Goal: Information Seeking & Learning: Learn about a topic

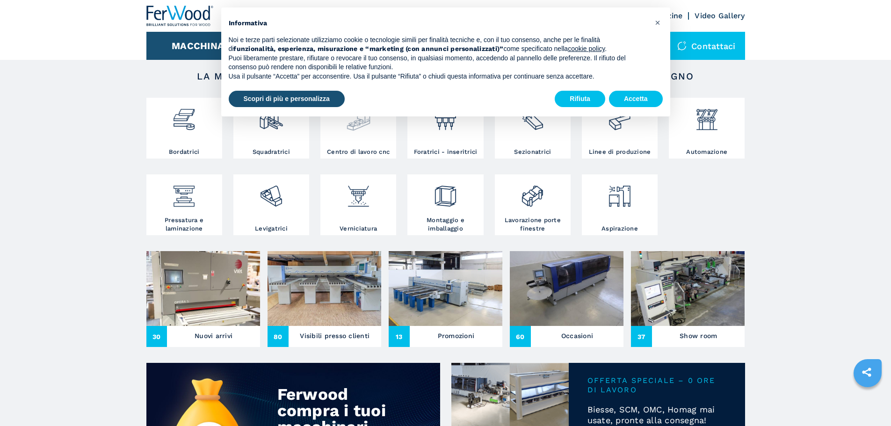
click at [367, 156] on h3 "Centro di lavoro cnc" at bounding box center [358, 152] width 63 height 8
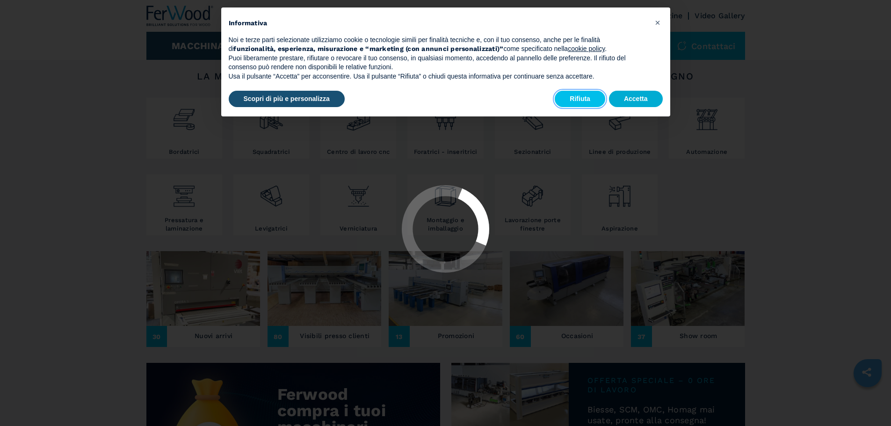
click at [579, 99] on button "Rifiuta" at bounding box center [579, 99] width 50 height 17
select select "**********"
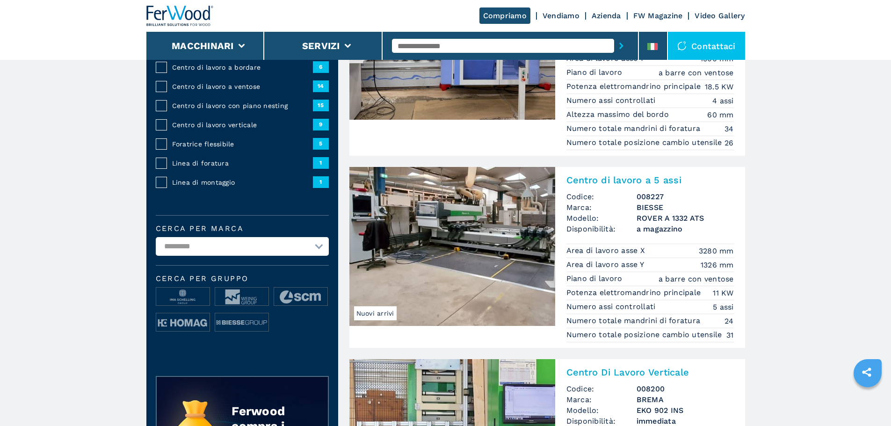
scroll to position [156, 0]
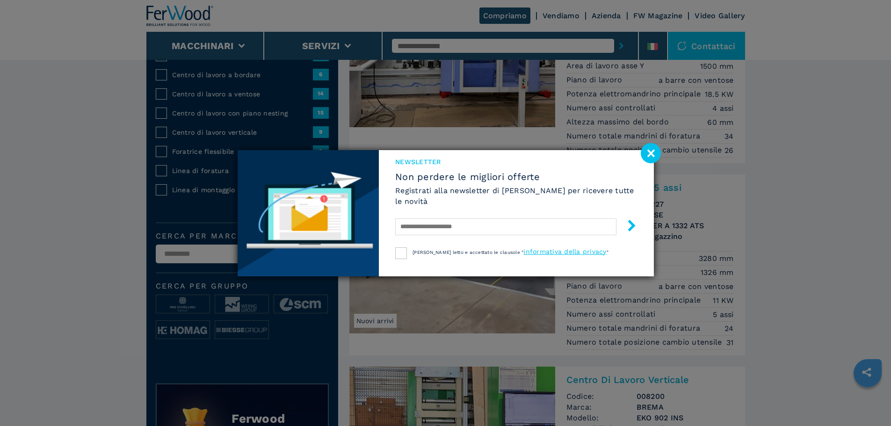
click at [655, 155] on image at bounding box center [651, 153] width 20 height 20
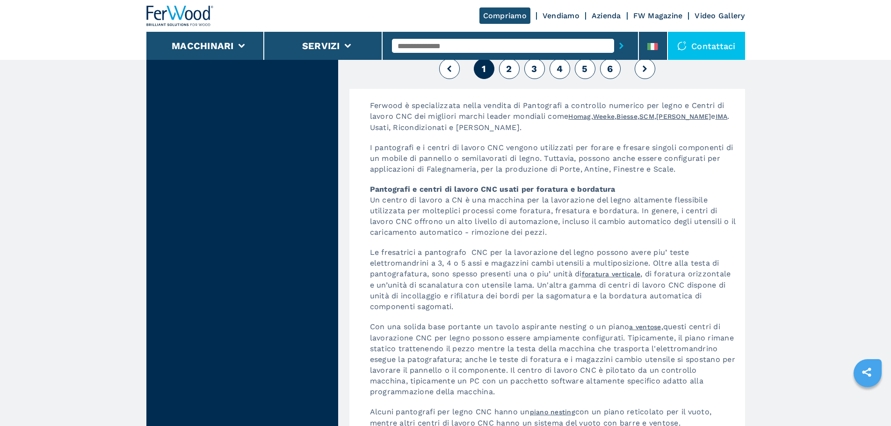
scroll to position [2338, 0]
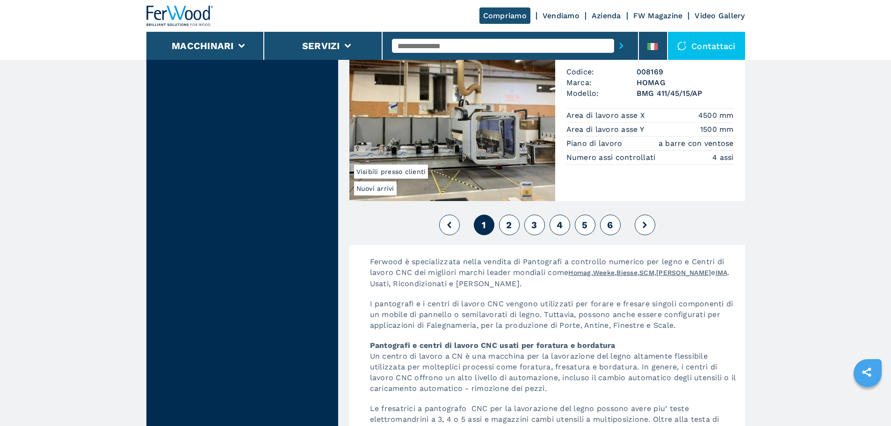
click at [510, 222] on span "2" at bounding box center [509, 224] width 6 height 11
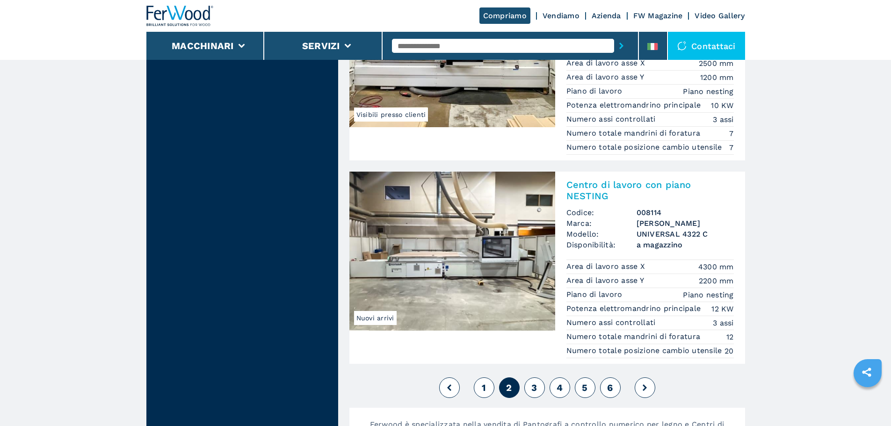
scroll to position [2338, 0]
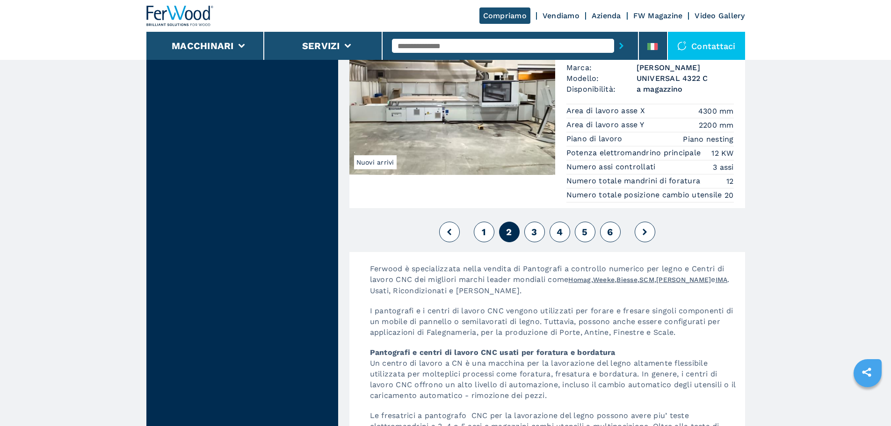
click at [534, 238] on span "3" at bounding box center [534, 231] width 6 height 11
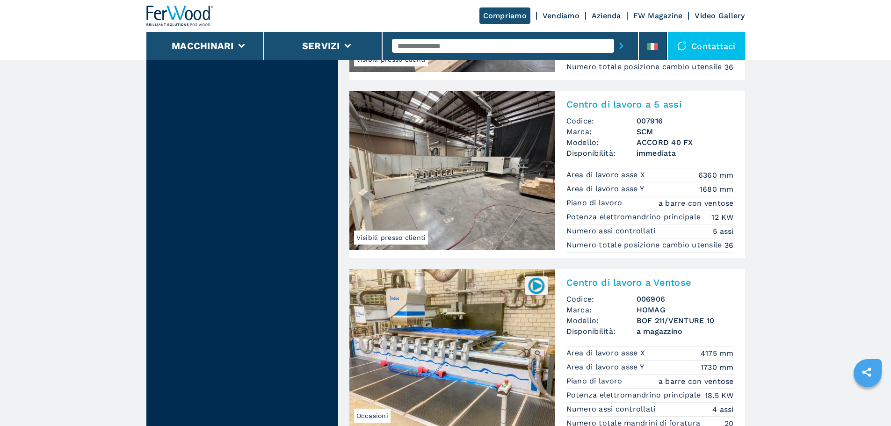
scroll to position [2182, 0]
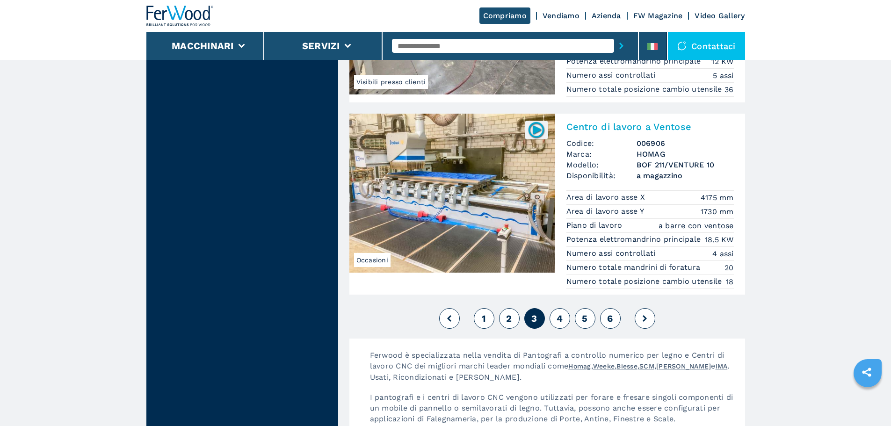
click at [558, 324] on span "4" at bounding box center [559, 318] width 6 height 11
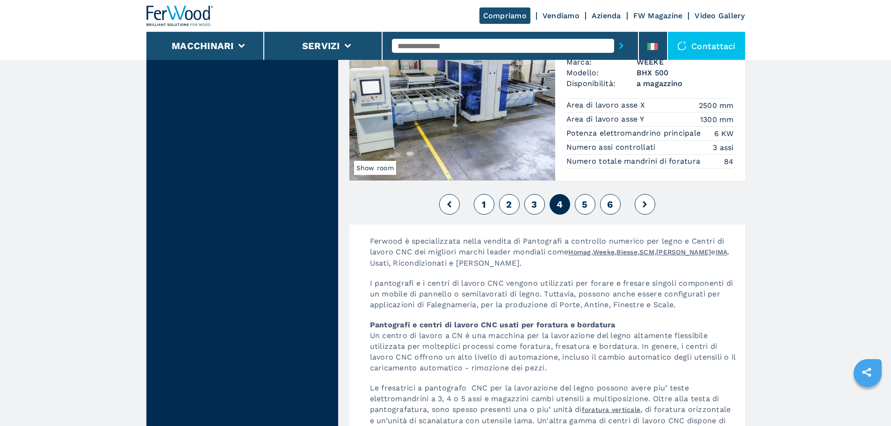
scroll to position [2338, 0]
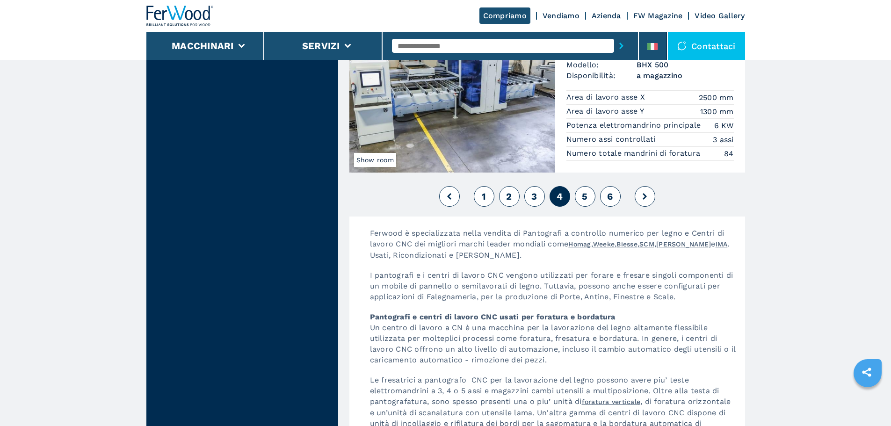
click at [583, 202] on span "5" at bounding box center [585, 196] width 6 height 11
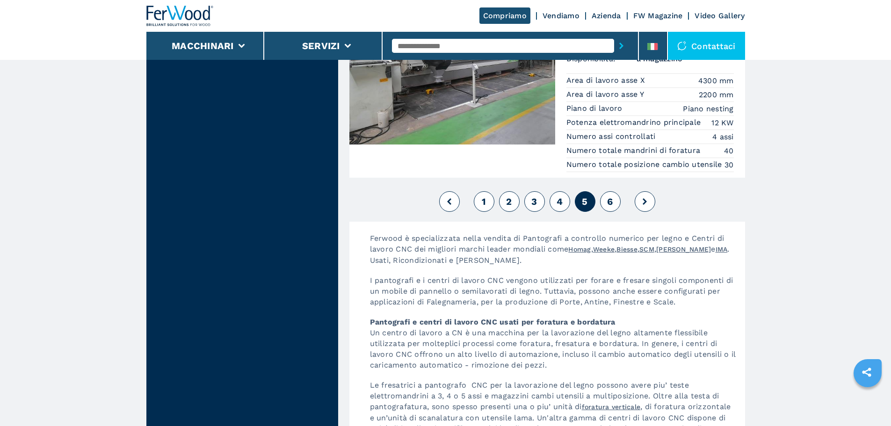
scroll to position [2338, 0]
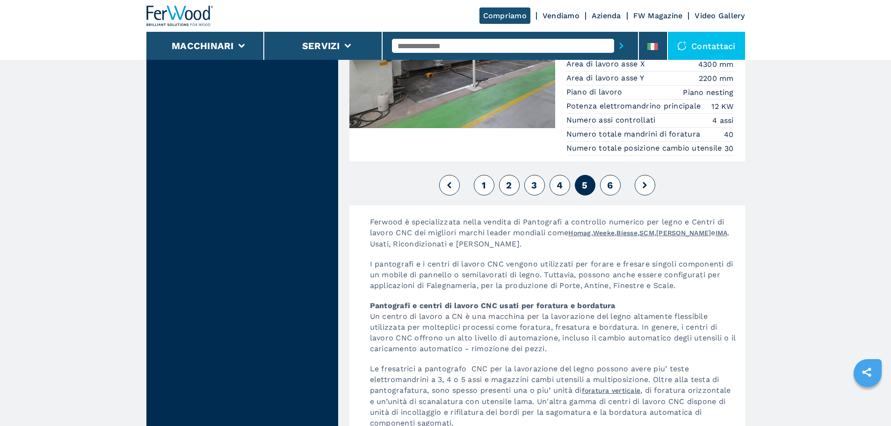
click at [599, 196] on div "1 2 3 4 5 6" at bounding box center [547, 185] width 396 height 25
click at [606, 195] on button "6" at bounding box center [610, 185] width 21 height 21
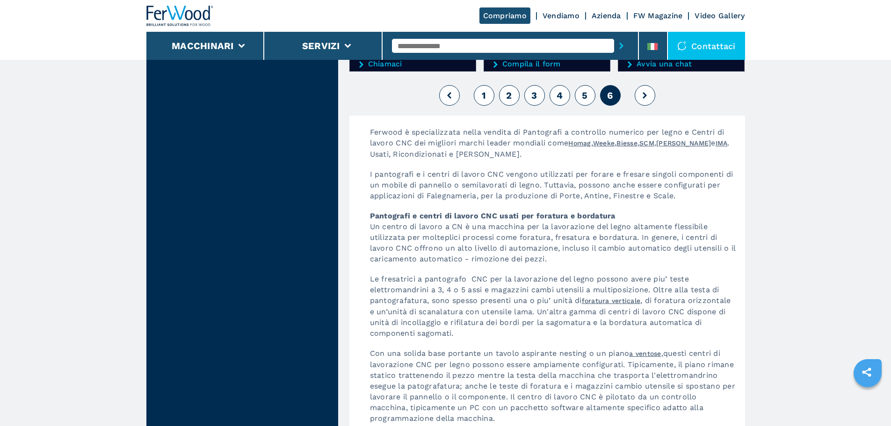
scroll to position [935, 0]
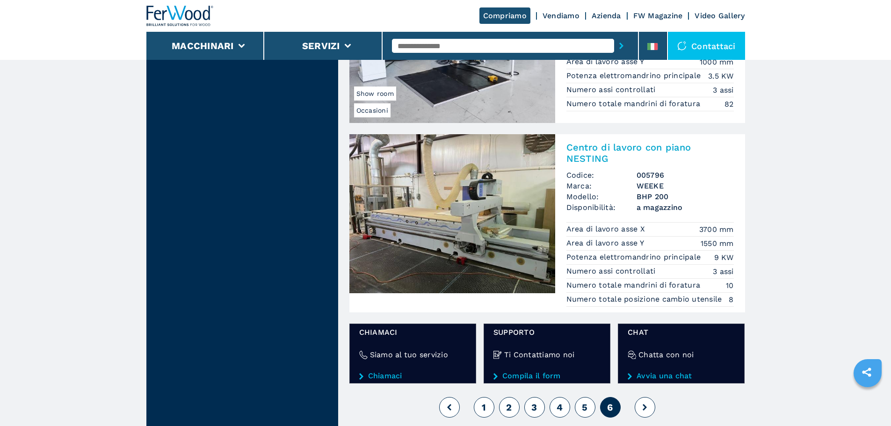
click at [643, 406] on icon at bounding box center [644, 407] width 4 height 7
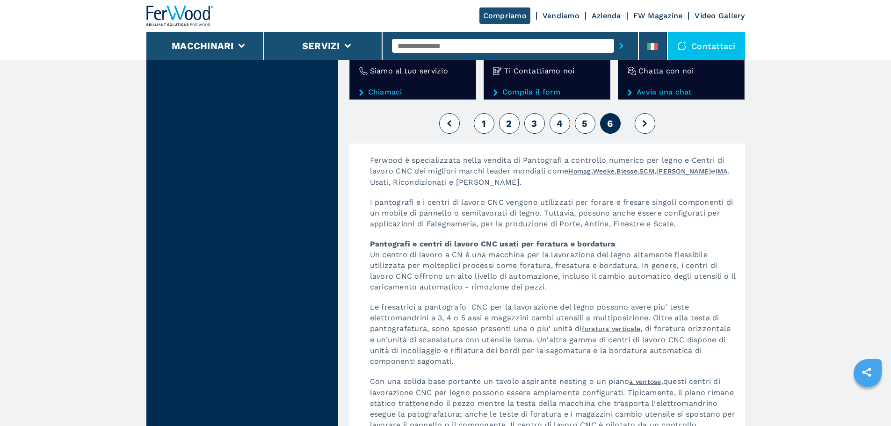
scroll to position [1247, 0]
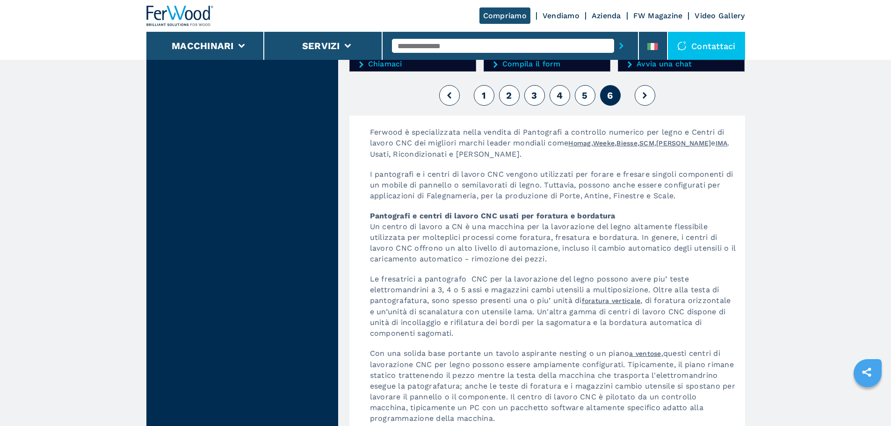
click at [487, 99] on button "1" at bounding box center [484, 95] width 21 height 21
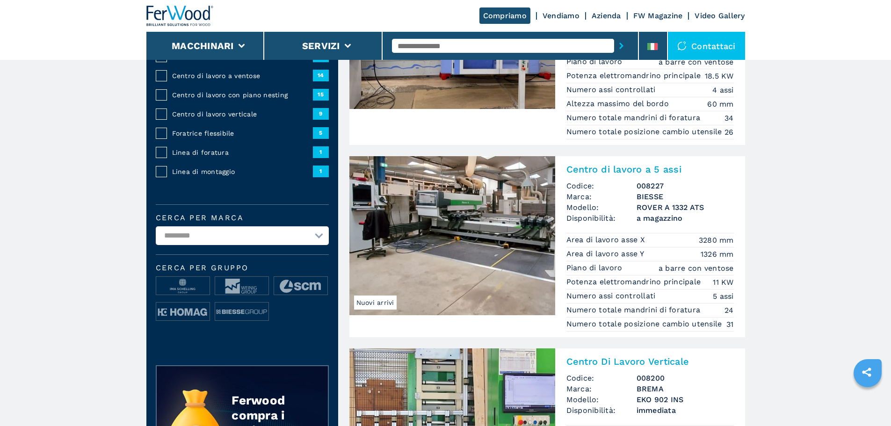
scroll to position [156, 0]
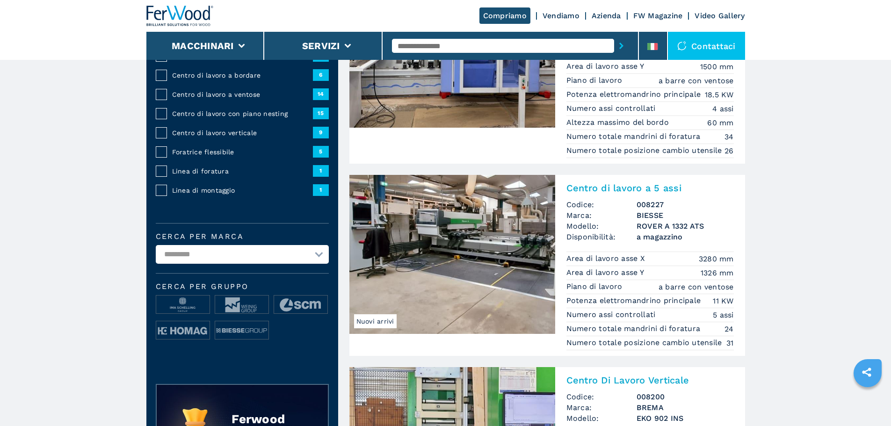
click at [646, 189] on h2 "Centro di lavoro a 5 assi" at bounding box center [649, 187] width 167 height 11
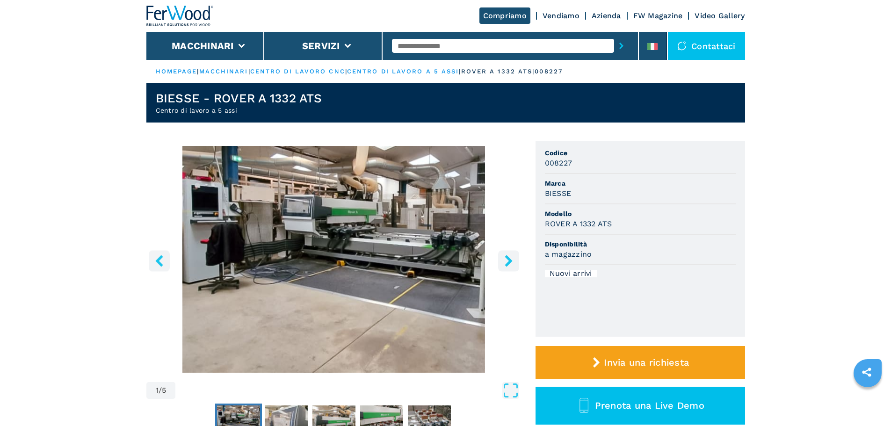
click at [502, 261] on button "right-button" at bounding box center [508, 260] width 21 height 21
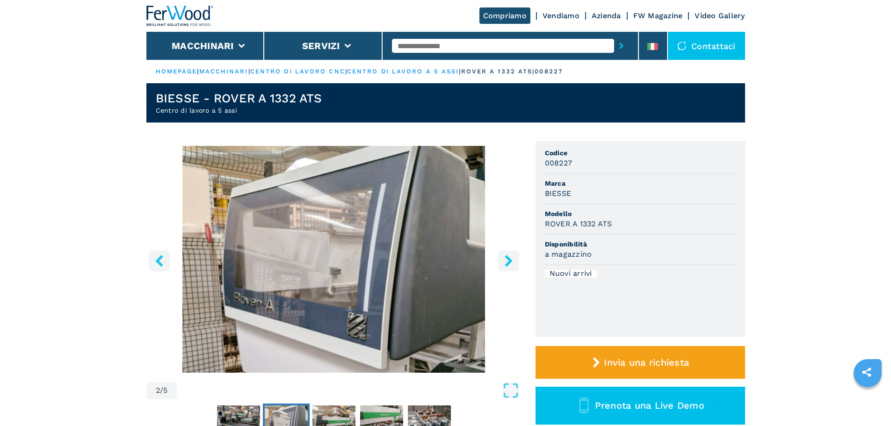
click at [503, 261] on icon "right-button" at bounding box center [509, 261] width 12 height 12
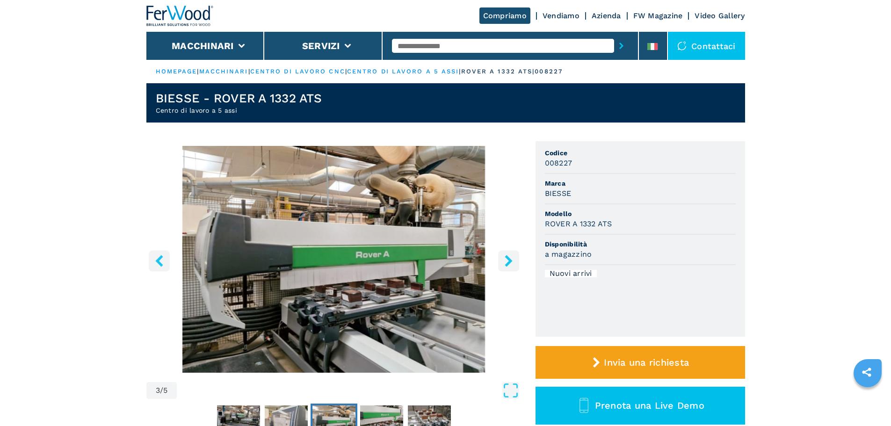
click at [503, 261] on icon "right-button" at bounding box center [509, 261] width 12 height 12
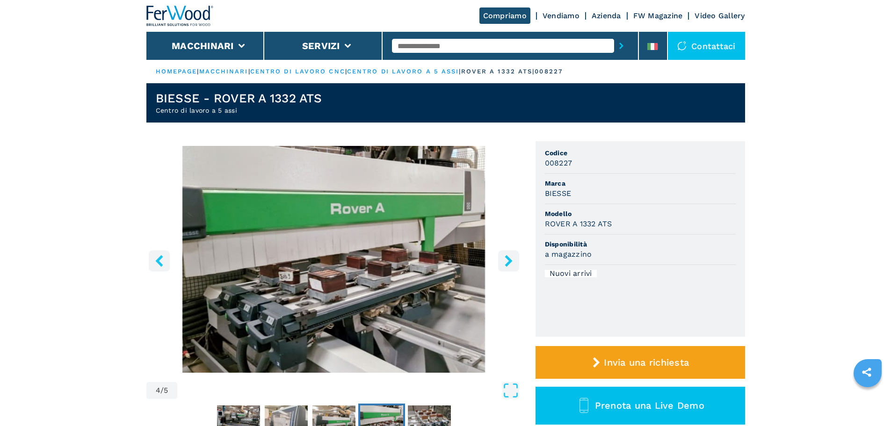
click at [503, 261] on icon "right-button" at bounding box center [509, 261] width 12 height 12
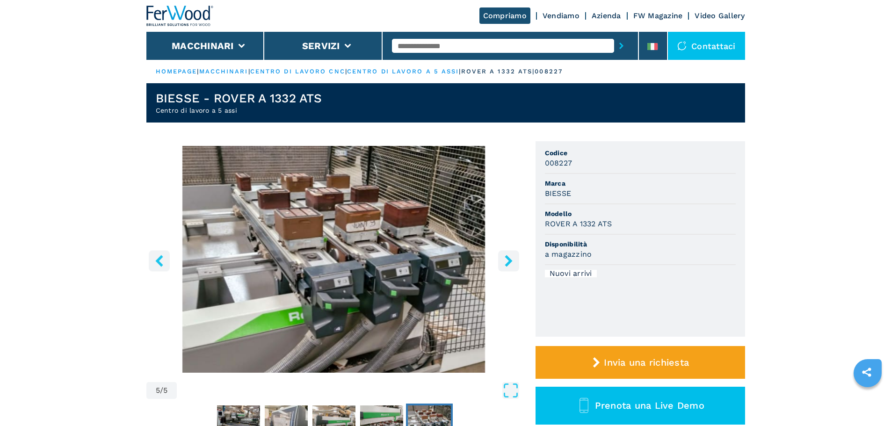
click at [503, 261] on icon "right-button" at bounding box center [509, 261] width 12 height 12
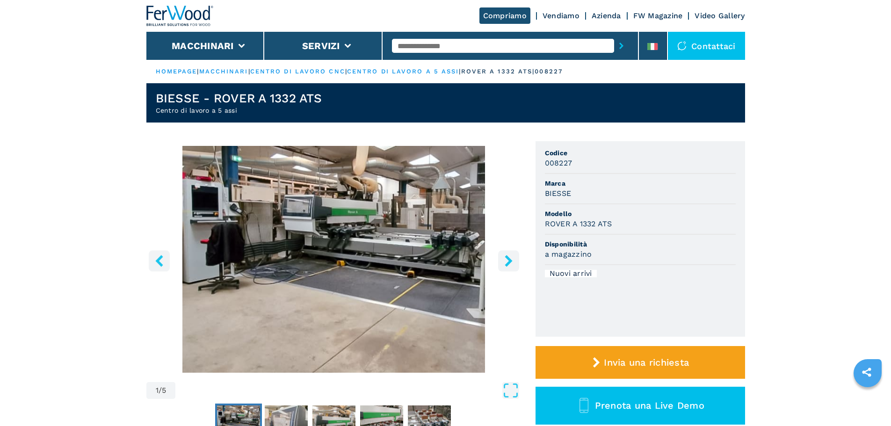
click at [503, 261] on icon "right-button" at bounding box center [509, 261] width 12 height 12
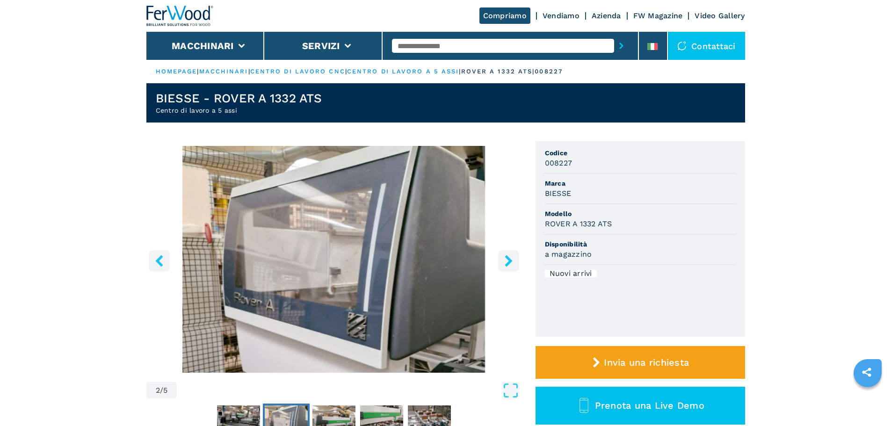
click at [503, 261] on icon "right-button" at bounding box center [509, 261] width 12 height 12
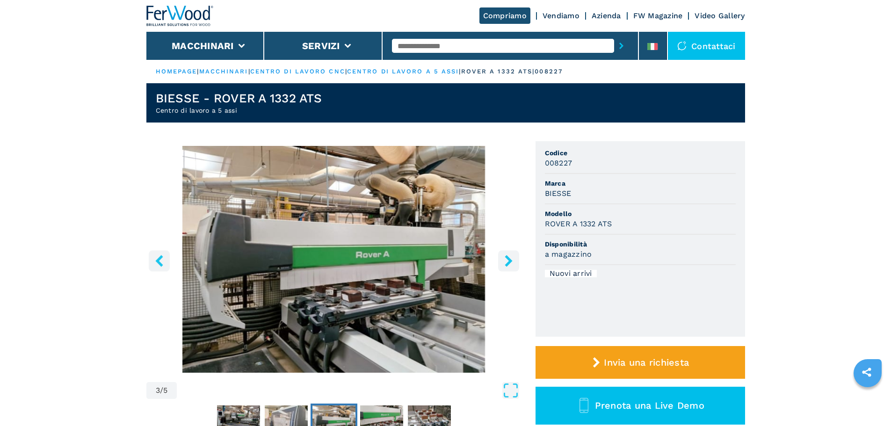
click at [503, 261] on icon "right-button" at bounding box center [509, 261] width 12 height 12
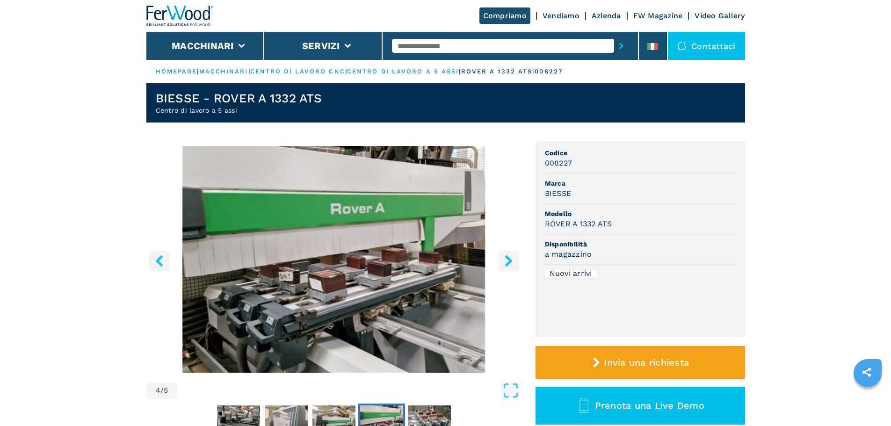
click at [503, 261] on icon "right-button" at bounding box center [509, 261] width 12 height 12
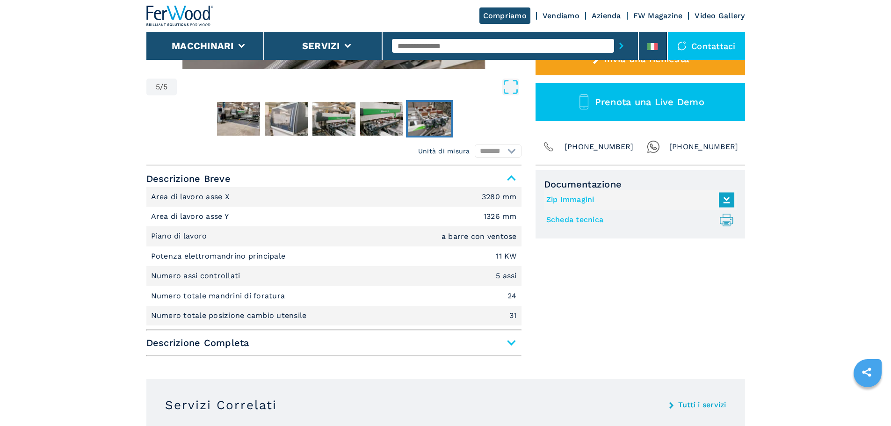
scroll to position [312, 0]
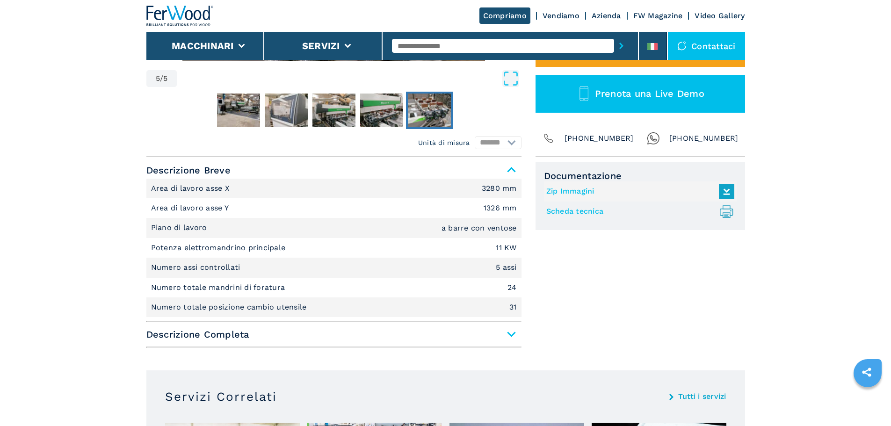
click at [511, 339] on span "Descrizione Completa" at bounding box center [333, 334] width 375 height 17
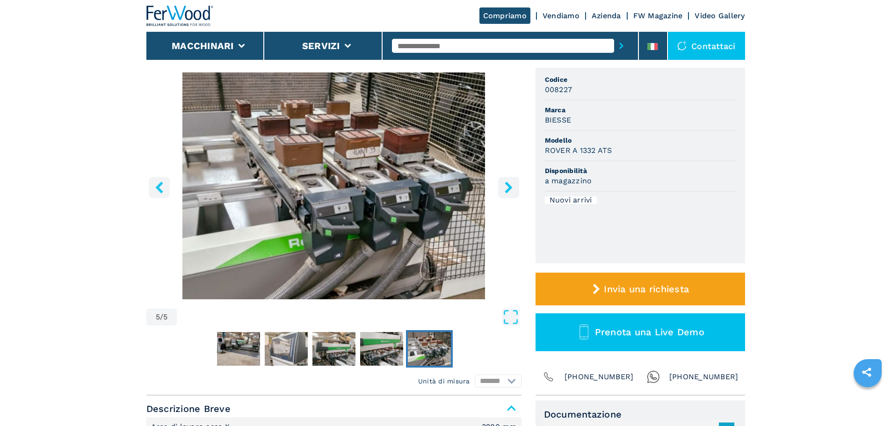
scroll to position [0, 0]
